Goal: Contribute content

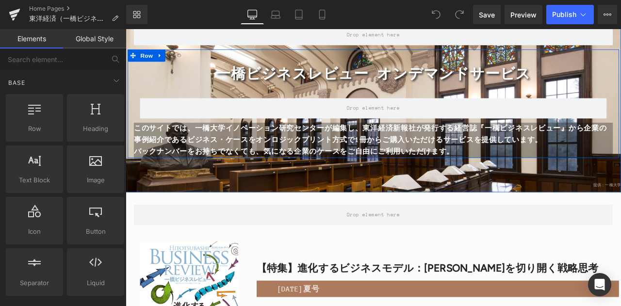
scroll to position [243, 0]
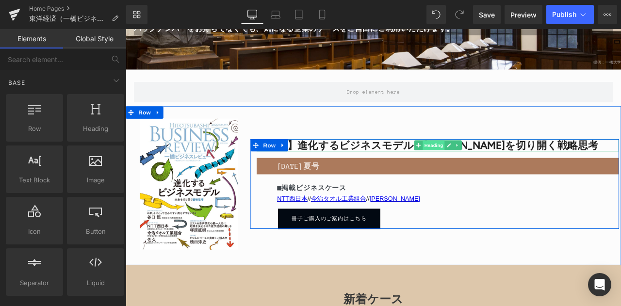
click at [489, 172] on span "Heading" at bounding box center [491, 167] width 26 height 12
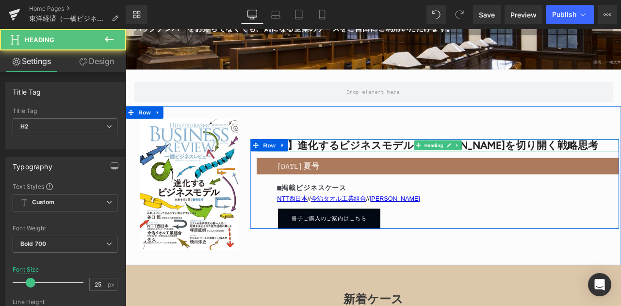
click at [572, 168] on font "【特集】進化するビジネスモデル：[PERSON_NAME]を切り開く戦略思考" at bounding box center [483, 167] width 405 height 15
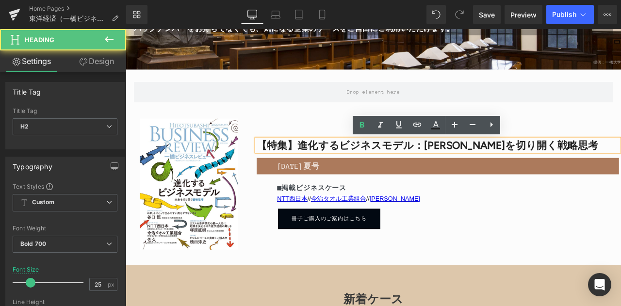
click at [367, 168] on font "【特集】進化するビジネスモデル：[PERSON_NAME]を切り開く戦略思考" at bounding box center [483, 167] width 405 height 15
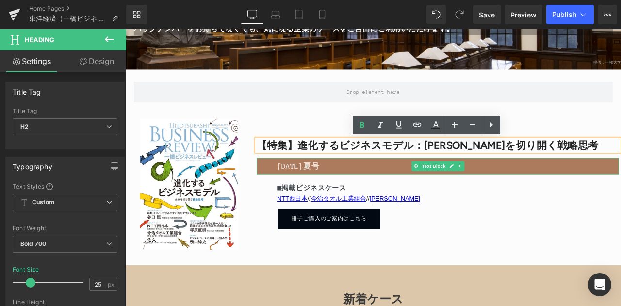
click at [346, 194] on font "[DATE]夏号" at bounding box center [330, 192] width 50 height 10
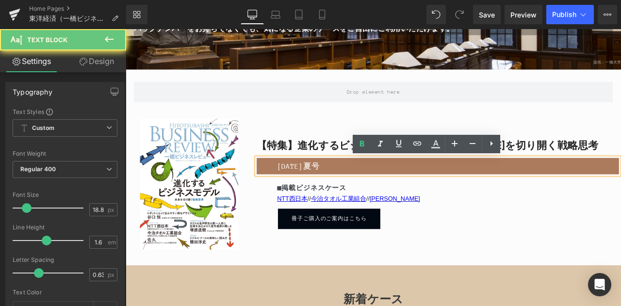
click at [339, 195] on font "[DATE]夏号" at bounding box center [330, 192] width 50 height 10
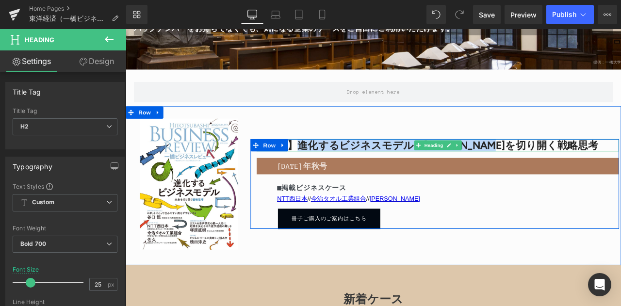
drag, startPoint x: 330, startPoint y: 168, endPoint x: 604, endPoint y: 163, distance: 274.4
click at [604, 163] on font "【特集】進化するビジネスモデル：[PERSON_NAME]を切り開く戦略思考" at bounding box center [483, 167] width 405 height 15
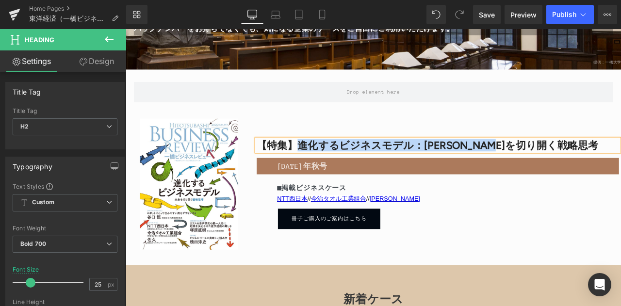
paste div
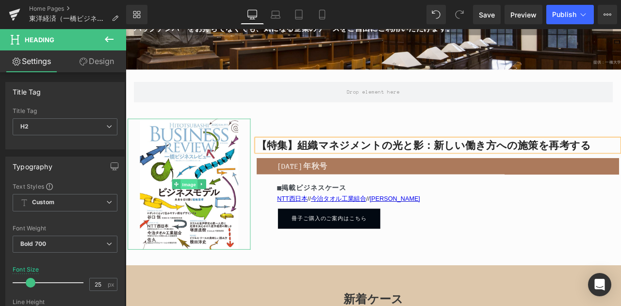
click at [196, 217] on span "Image" at bounding box center [201, 214] width 20 height 12
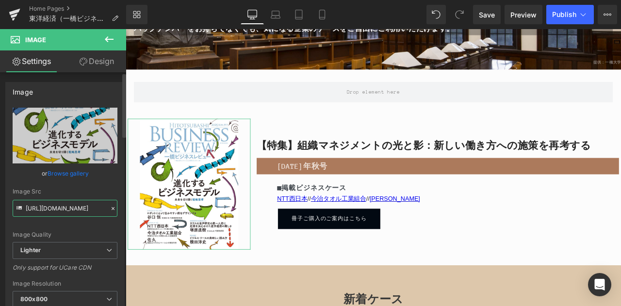
click at [79, 208] on input "[URL][DOMAIN_NAME]" at bounding box center [65, 208] width 105 height 17
click at [112, 207] on icon at bounding box center [113, 208] width 3 height 3
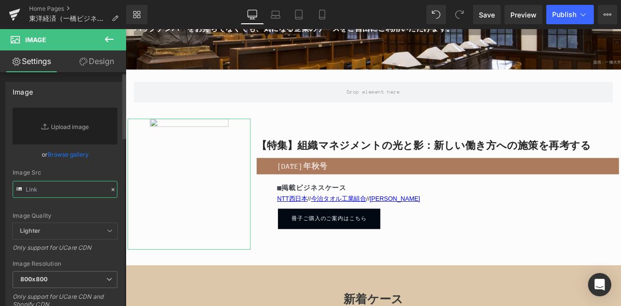
click at [90, 189] on input "text" at bounding box center [65, 189] width 105 height 17
click at [110, 191] on icon at bounding box center [113, 189] width 7 height 7
click at [82, 154] on link "Browse gallery" at bounding box center [68, 154] width 41 height 17
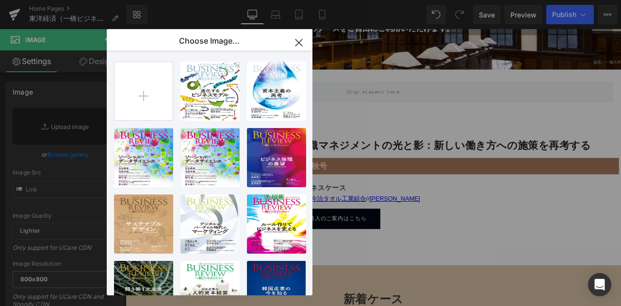
type input "C:\fakepath\TYKZ2025AUT.jpg"
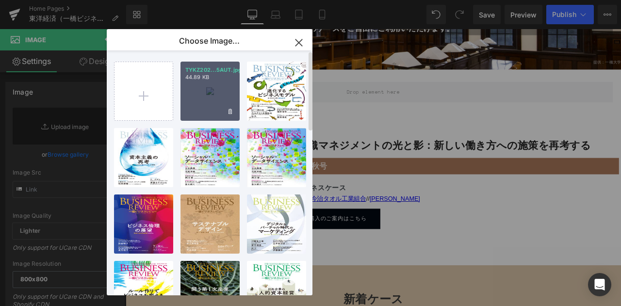
click at [221, 99] on div "TYKZ202...5AUT.jpg 44.89 KB" at bounding box center [210, 91] width 59 height 59
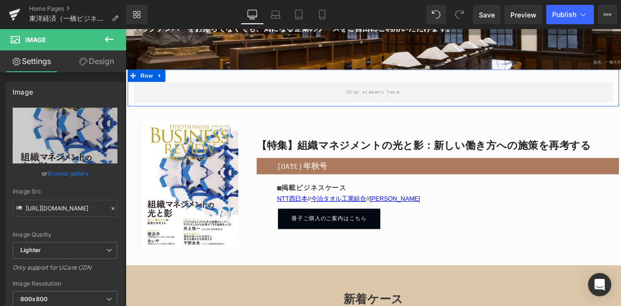
type input "[URL][DOMAIN_NAME]"
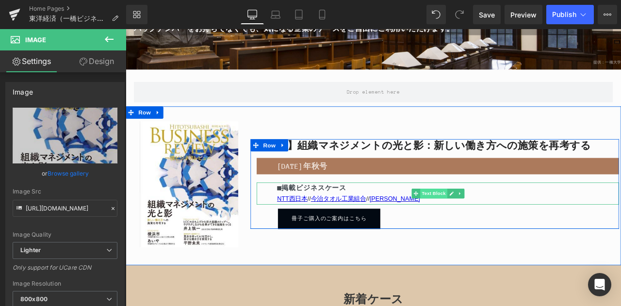
click at [492, 226] on span "Text Block" at bounding box center [491, 224] width 32 height 12
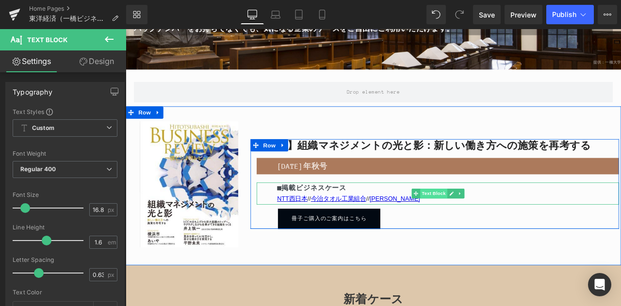
click at [481, 224] on span "Text Block" at bounding box center [491, 224] width 32 height 12
click at [329, 218] on font "■掲載ビジネスケース" at bounding box center [346, 217] width 82 height 9
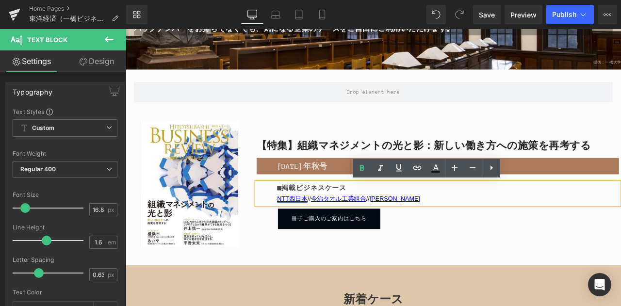
click at [328, 233] on link "NTT西日本" at bounding box center [323, 230] width 36 height 8
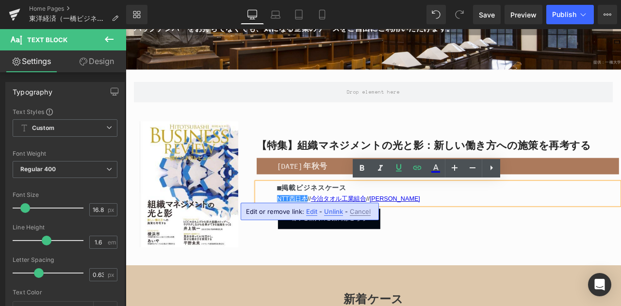
drag, startPoint x: 310, startPoint y: 212, endPoint x: 218, endPoint y: 217, distance: 91.9
click at [310, 212] on span "Edit" at bounding box center [311, 212] width 11 height 8
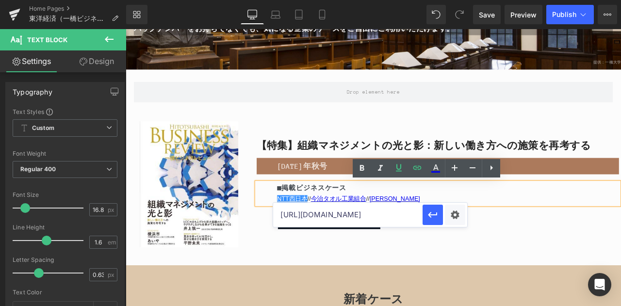
click at [404, 217] on input "[URL][DOMAIN_NAME]" at bounding box center [348, 215] width 150 height 24
drag, startPoint x: 403, startPoint y: 217, endPoint x: 441, endPoint y: 214, distance: 38.0
click at [441, 214] on div "[URL][DOMAIN_NAME]" at bounding box center [370, 215] width 194 height 24
click at [399, 221] on input "[URL][DOMAIN_NAME]" at bounding box center [348, 215] width 150 height 24
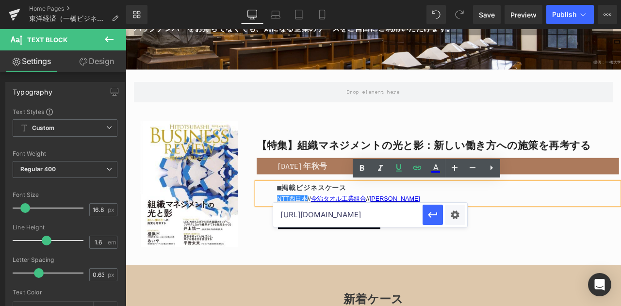
drag, startPoint x: 404, startPoint y: 218, endPoint x: 412, endPoint y: 222, distance: 8.0
click at [404, 218] on input "[URL][DOMAIN_NAME]" at bounding box center [348, 215] width 150 height 24
click at [411, 219] on input "[URL][DOMAIN_NAME]" at bounding box center [348, 215] width 150 height 24
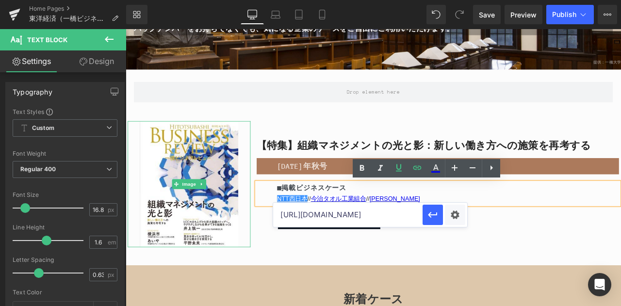
type input "[URL][DOMAIN_NAME]"
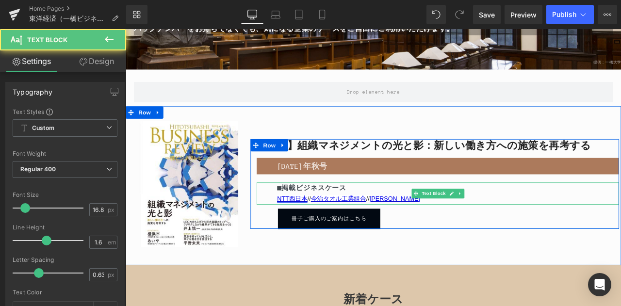
click at [321, 231] on link "NTT西日本" at bounding box center [323, 230] width 36 height 8
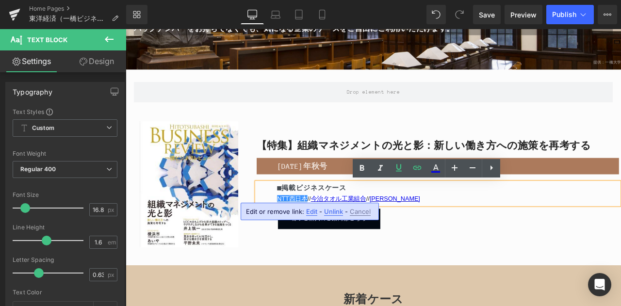
click at [313, 210] on span "Edit" at bounding box center [311, 212] width 11 height 8
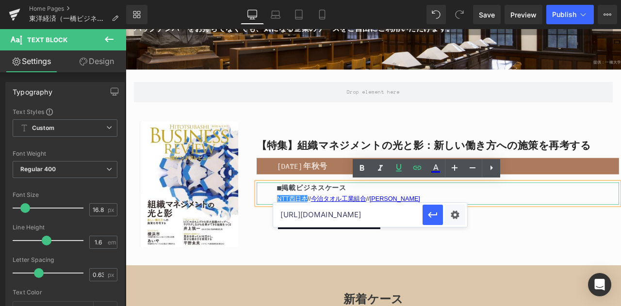
click at [340, 231] on span "NTT西日本 　//　 今治タオル工業組合" at bounding box center [358, 230] width 106 height 8
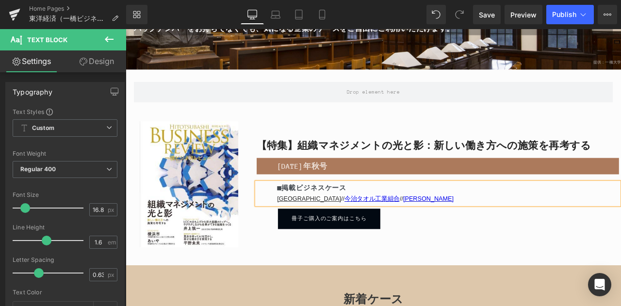
click at [309, 226] on u "[GEOGRAPHIC_DATA]" at bounding box center [343, 230] width 76 height 8
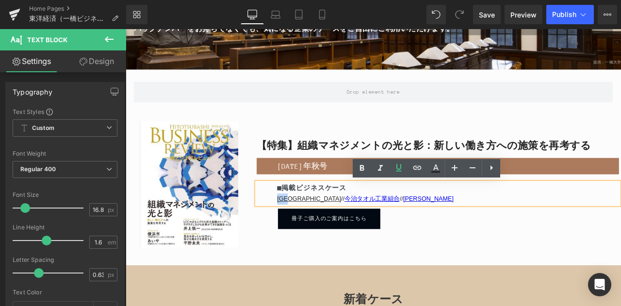
drag, startPoint x: 303, startPoint y: 232, endPoint x: 331, endPoint y: 234, distance: 27.7
click at [322, 232] on u "[GEOGRAPHIC_DATA]" at bounding box center [343, 230] width 76 height 8
click at [418, 172] on icon at bounding box center [418, 168] width 12 height 12
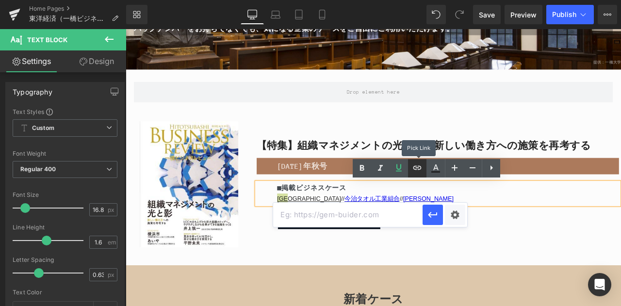
scroll to position [0, 0]
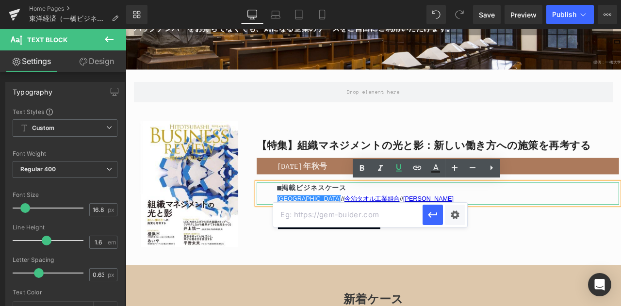
click at [389, 230] on link "今治タオル工業組合" at bounding box center [418, 230] width 66 height 8
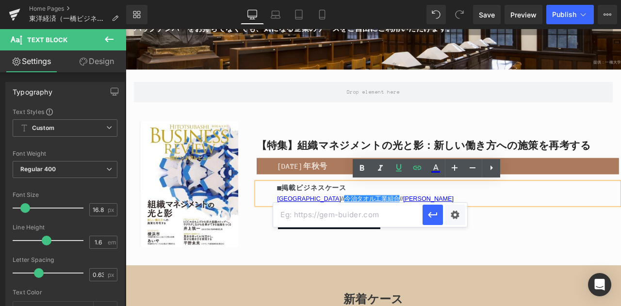
click at [584, 269] on div "【特集】組織マネジメントの光と影：新しい働き方への施策を再考する Heading [DATE]年秋号 Text Block ■掲載ビジネスケース [GEOGR…" at bounding box center [492, 212] width 437 height 155
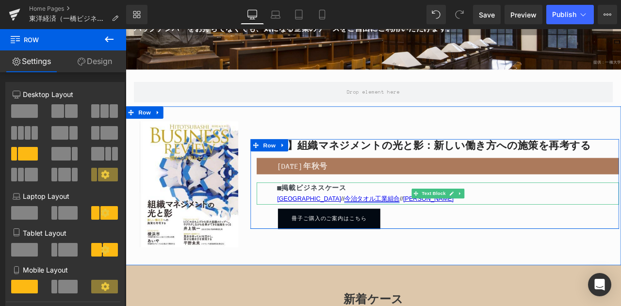
click at [385, 231] on link "今治タオル工業組合" at bounding box center [418, 230] width 66 height 8
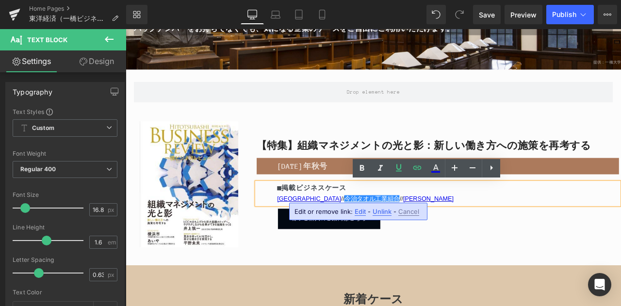
click at [359, 212] on span "Edit" at bounding box center [360, 212] width 11 height 8
type input "[URL][DOMAIN_NAME]"
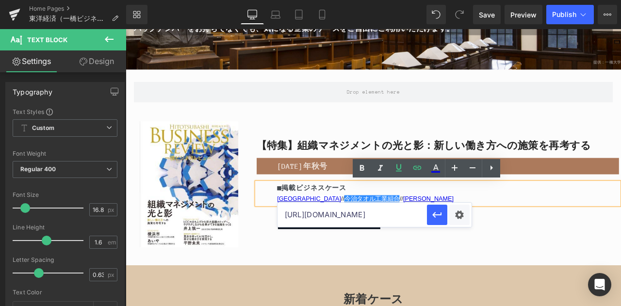
scroll to position [0, 34]
drag, startPoint x: 410, startPoint y: 245, endPoint x: 487, endPoint y: 233, distance: 78.1
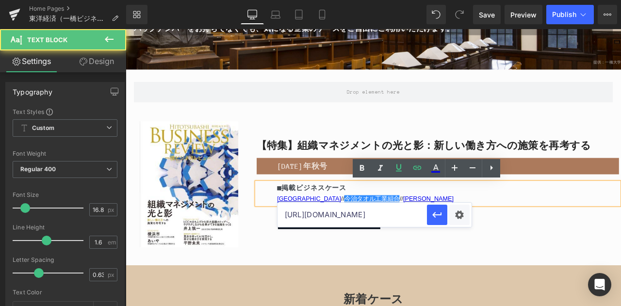
scroll to position [0, 0]
click at [313, 234] on link "[GEOGRAPHIC_DATA]" at bounding box center [343, 230] width 76 height 8
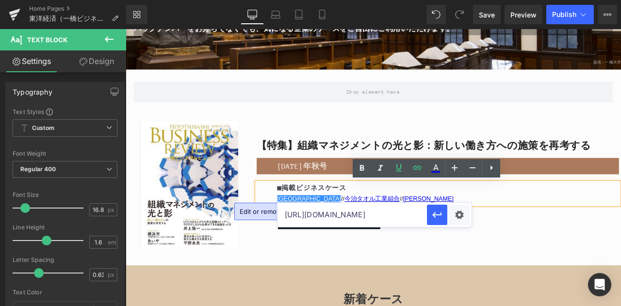
click at [403, 306] on div "Image 【特集】組織マネジメントの光と影：新しい働き方への施策を再考する Heading [DATE]年秋号 Text Block ■掲載ビジネス[GEO…" at bounding box center [419, 215] width 587 height 188
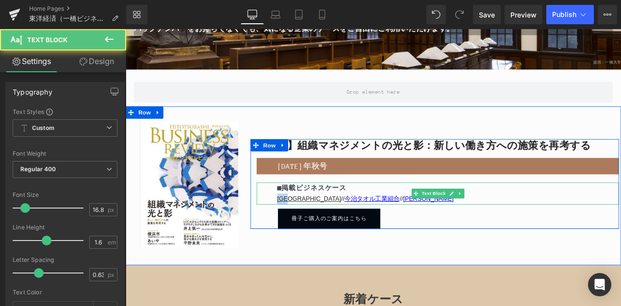
drag, startPoint x: 304, startPoint y: 228, endPoint x: 322, endPoint y: 230, distance: 18.1
click at [322, 230] on u "[GEOGRAPHIC_DATA]" at bounding box center [343, 230] width 76 height 8
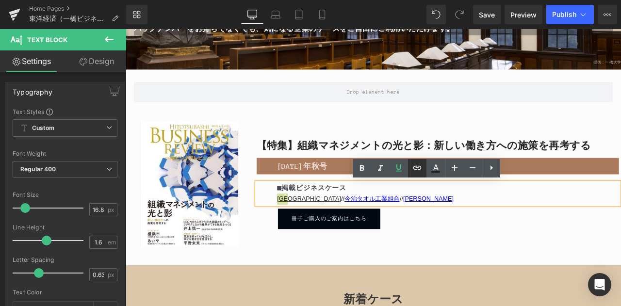
click at [419, 174] on link at bounding box center [417, 168] width 18 height 18
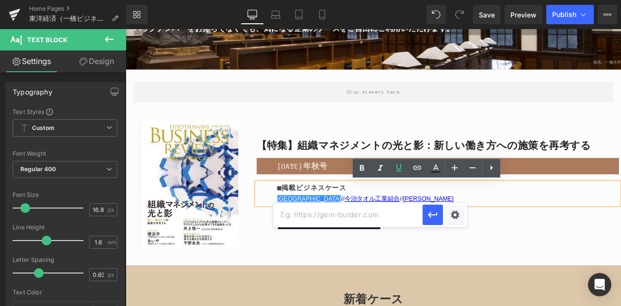
click at [349, 218] on input "text" at bounding box center [348, 215] width 150 height 24
paste input "[URL][DOMAIN_NAME]"
click at [385, 228] on link "今治タオル工業組合" at bounding box center [418, 230] width 66 height 8
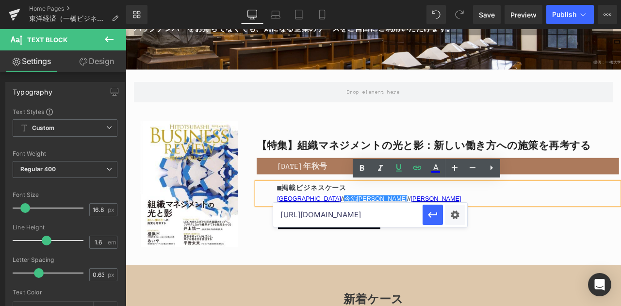
click at [385, 229] on link "今治[PERSON_NAME]" at bounding box center [422, 230] width 74 height 8
drag, startPoint x: 397, startPoint y: 220, endPoint x: 427, endPoint y: 219, distance: 30.6
click at [427, 219] on div "[URL][DOMAIN_NAME]" at bounding box center [370, 215] width 194 height 24
click at [412, 218] on input "[URL][DOMAIN_NAME]" at bounding box center [348, 215] width 150 height 24
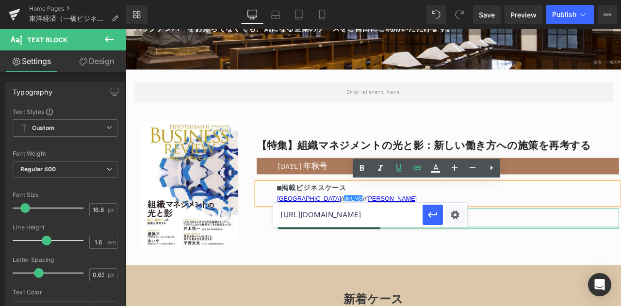
scroll to position [0, 33]
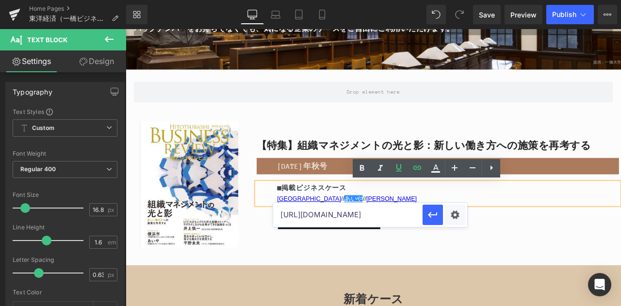
click at [428, 234] on p "[GEOGRAPHIC_DATA] 　//　 あいや 　//　 [PERSON_NAME]" at bounding box center [507, 230] width 405 height 13
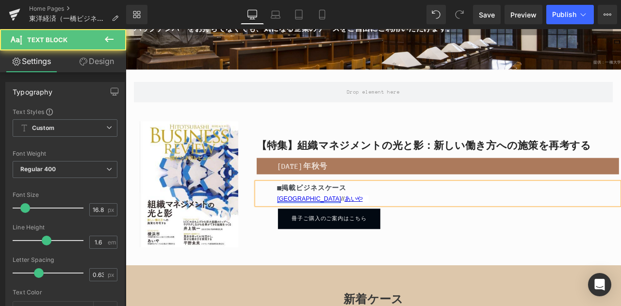
click at [314, 231] on link "[GEOGRAPHIC_DATA]" at bounding box center [343, 230] width 76 height 8
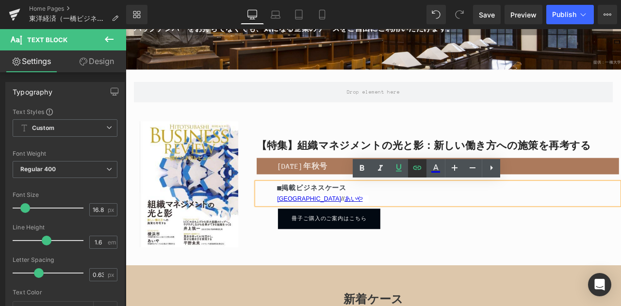
click at [420, 170] on icon at bounding box center [418, 168] width 12 height 12
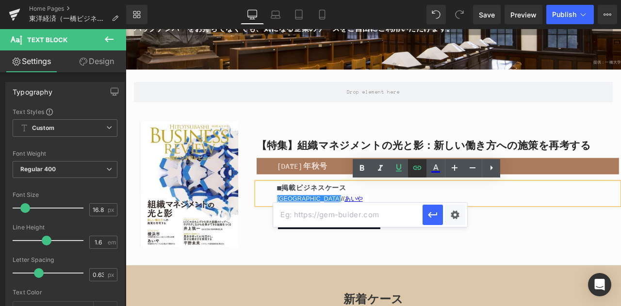
click at [419, 171] on icon at bounding box center [418, 168] width 12 height 12
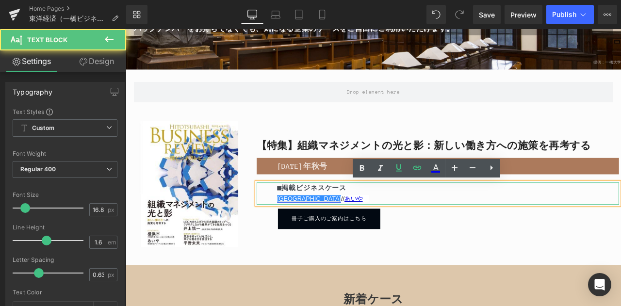
click at [318, 234] on link "[GEOGRAPHIC_DATA]" at bounding box center [343, 230] width 76 height 8
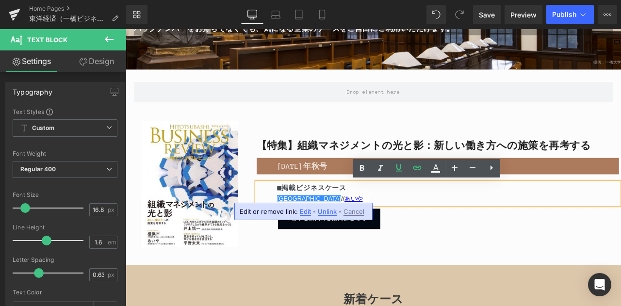
click at [306, 211] on span "Edit" at bounding box center [305, 212] width 11 height 8
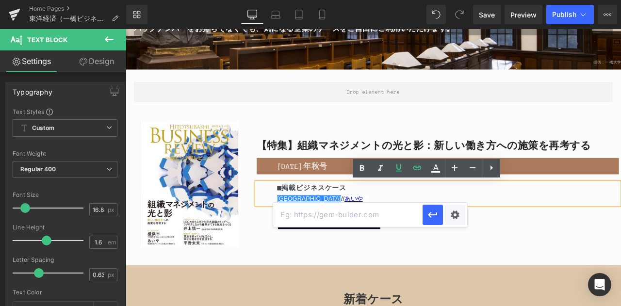
click at [348, 217] on input "text" at bounding box center [348, 215] width 150 height 24
paste input "[URL][DOMAIN_NAME]"
click at [435, 217] on icon "button" at bounding box center [433, 215] width 12 height 12
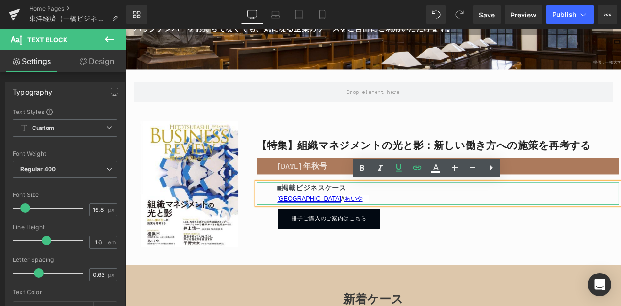
click at [310, 229] on link "[GEOGRAPHIC_DATA]" at bounding box center [343, 230] width 76 height 8
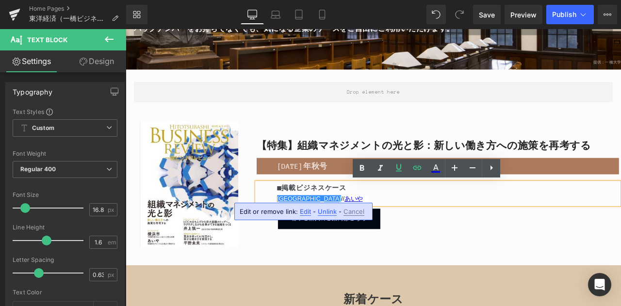
click at [308, 211] on span "Edit" at bounding box center [305, 212] width 11 height 8
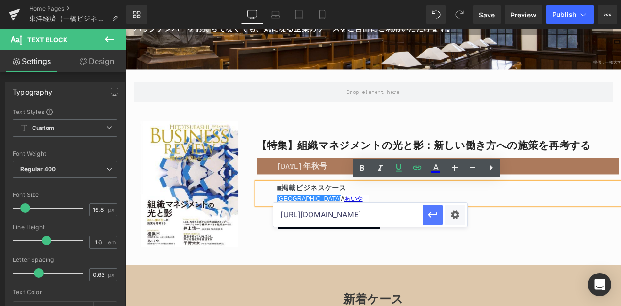
scroll to position [0, 31]
drag, startPoint x: 385, startPoint y: 217, endPoint x: 430, endPoint y: 209, distance: 45.9
click at [430, 209] on div "[URL][DOMAIN_NAME]" at bounding box center [370, 215] width 194 height 24
click at [488, 291] on div "Image 【特集】組織マネジメントの光と影：新しい働き方への施策を再考する Heading [DATE]年秋号 Text Block ■掲載ビジネス[GEO…" at bounding box center [419, 215] width 587 height 188
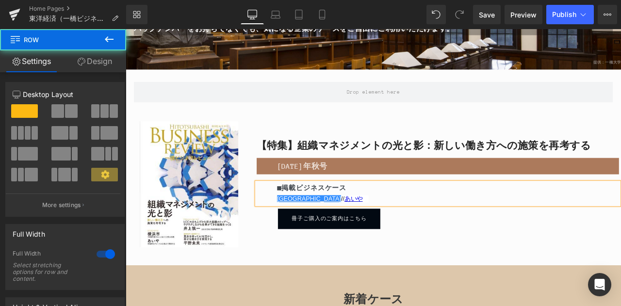
scroll to position [0, 0]
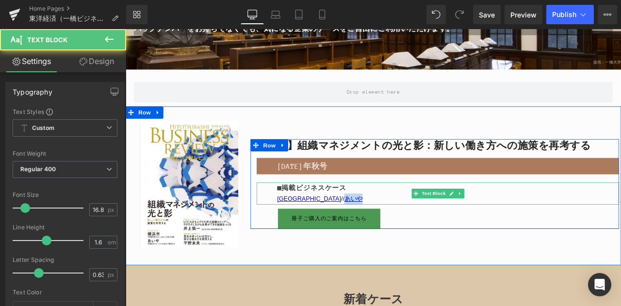
drag, startPoint x: 348, startPoint y: 231, endPoint x: 386, endPoint y: 247, distance: 42.0
click at [366, 233] on p "[GEOGRAPHIC_DATA] 　//　 あいや" at bounding box center [507, 230] width 405 height 13
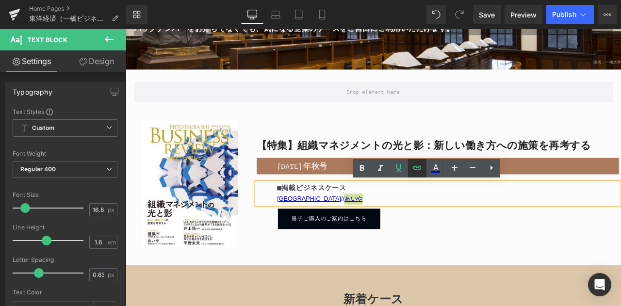
click at [419, 168] on icon at bounding box center [418, 168] width 8 height 4
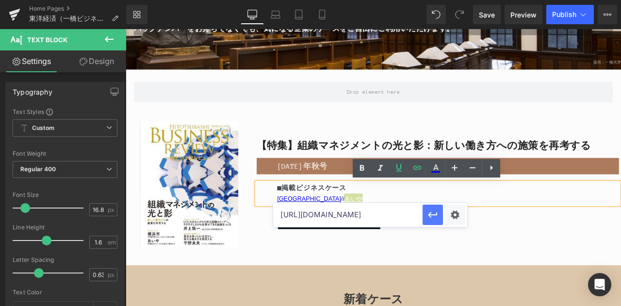
scroll to position [0, 34]
drag, startPoint x: 393, startPoint y: 220, endPoint x: 429, endPoint y: 219, distance: 36.4
click at [429, 219] on div "[URL][DOMAIN_NAME]" at bounding box center [370, 215] width 194 height 24
click at [412, 219] on input "[URL][DOMAIN_NAME]" at bounding box center [348, 215] width 150 height 24
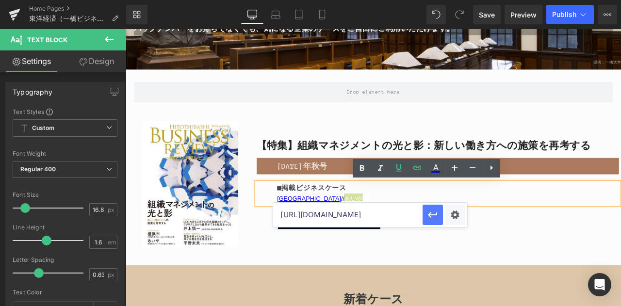
type input "[URL][DOMAIN_NAME]"
click at [430, 217] on icon "button" at bounding box center [433, 215] width 12 height 12
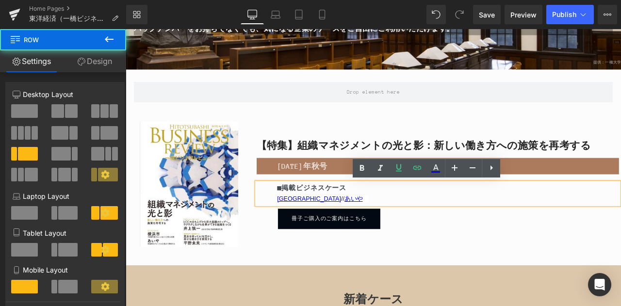
click at [507, 284] on div "【特集】組織マネジメントの光と影：新しい働き方への施策を再考する Heading [DATE]年秋号 Text Block ■掲載ビジネス[GEOGRAPHI…" at bounding box center [492, 212] width 437 height 155
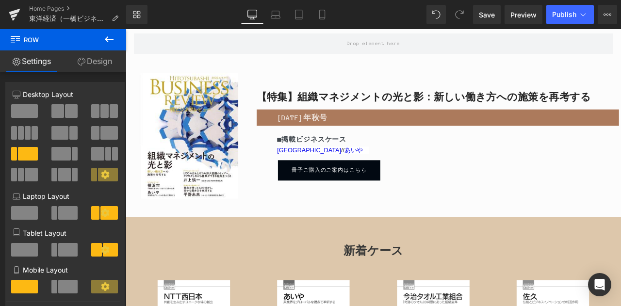
scroll to position [291, 0]
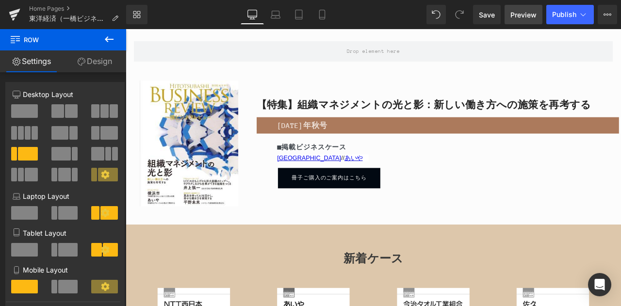
click at [514, 16] on span "Preview" at bounding box center [524, 15] width 26 height 10
click at [585, 15] on icon at bounding box center [583, 14] width 5 height 3
click at [491, 21] on link "Save" at bounding box center [487, 14] width 28 height 19
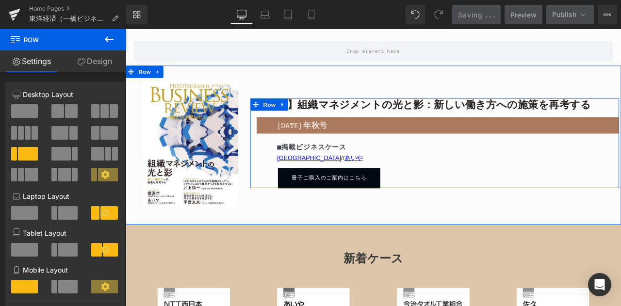
scroll to position [243, 0]
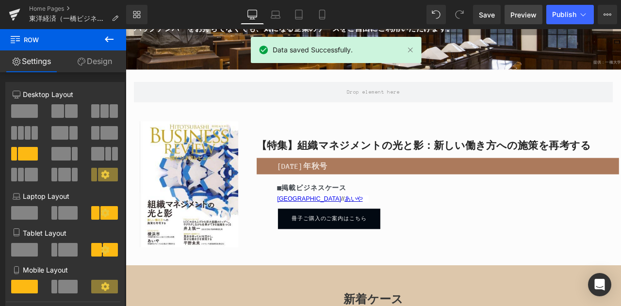
click at [532, 19] on span "Preview" at bounding box center [524, 15] width 26 height 10
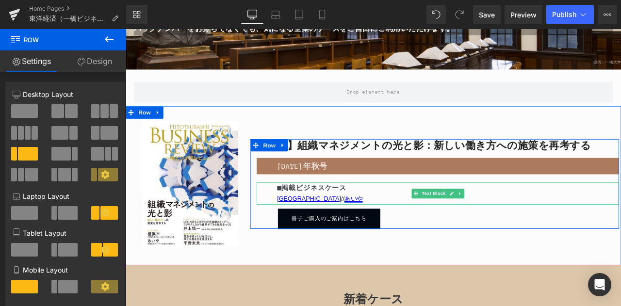
click at [385, 228] on link "あいや" at bounding box center [396, 230] width 22 height 8
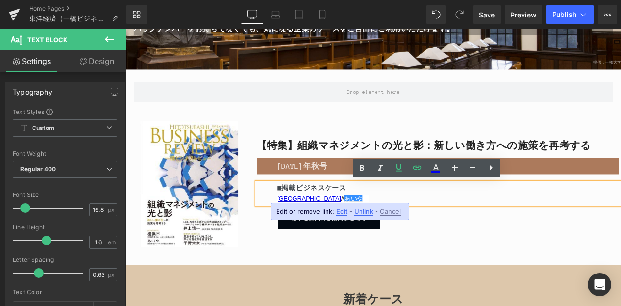
click at [457, 119] on div "Row" at bounding box center [419, 99] width 583 height 44
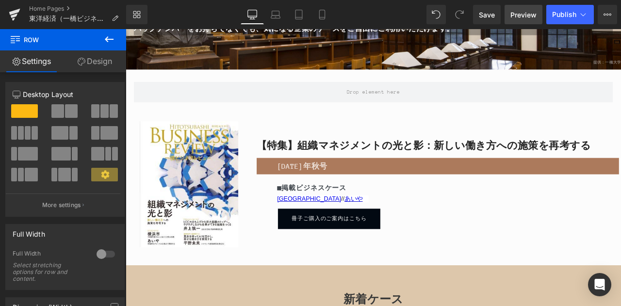
click at [531, 19] on span "Preview" at bounding box center [524, 15] width 26 height 10
click at [567, 18] on span "Publish" at bounding box center [565, 15] width 24 height 8
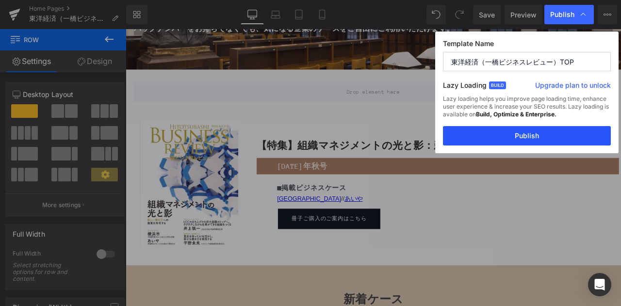
click at [535, 138] on button "Publish" at bounding box center [527, 135] width 168 height 19
